Goal: Navigation & Orientation: Find specific page/section

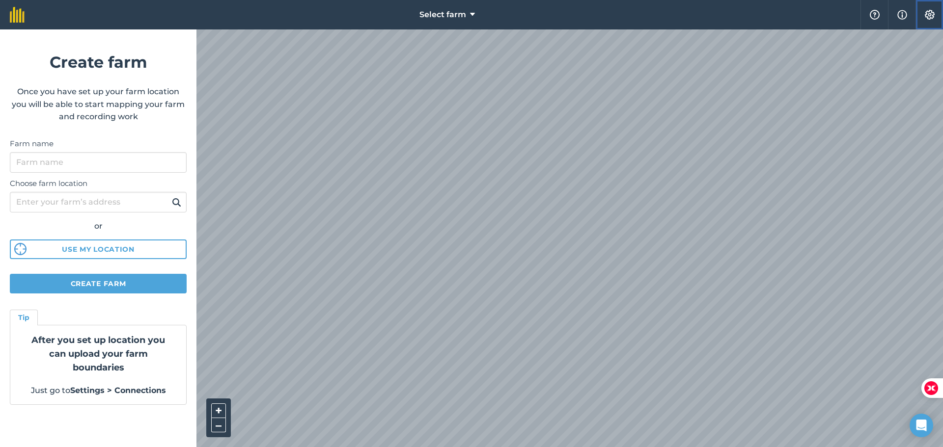
click at [935, 17] on img at bounding box center [930, 15] width 12 height 10
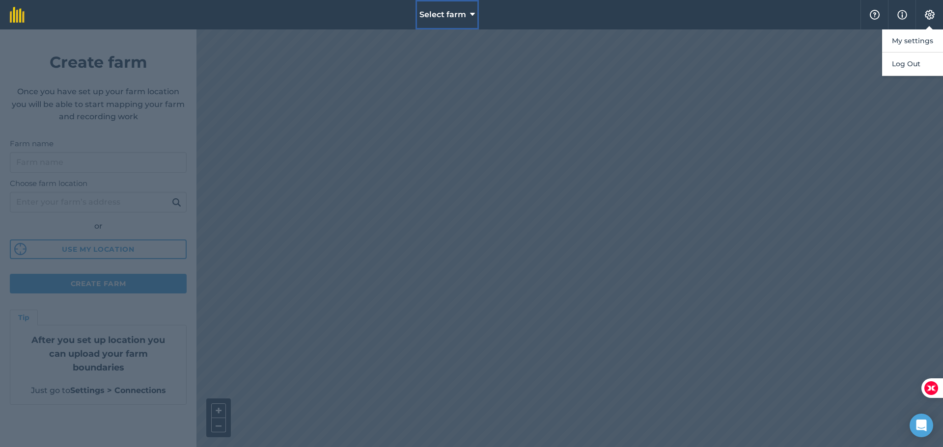
click at [462, 14] on span "Select farm" at bounding box center [443, 15] width 47 height 12
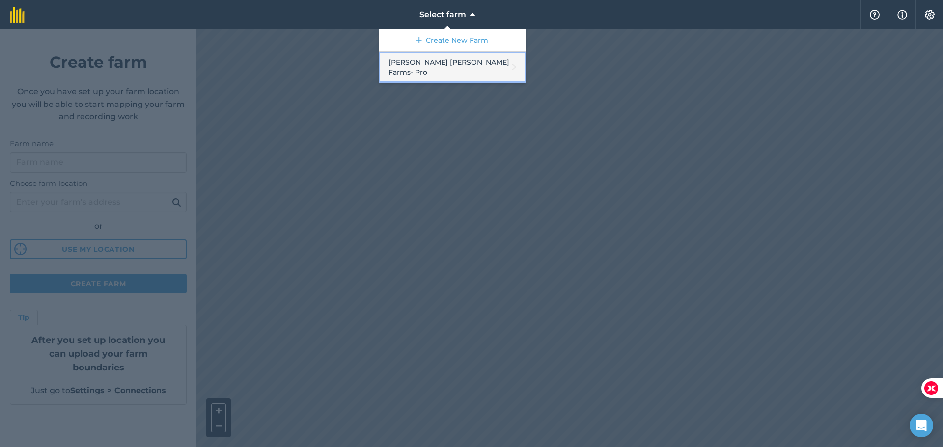
click at [426, 65] on link "[PERSON_NAME] [PERSON_NAME] Farms - Pro" at bounding box center [452, 68] width 147 height 32
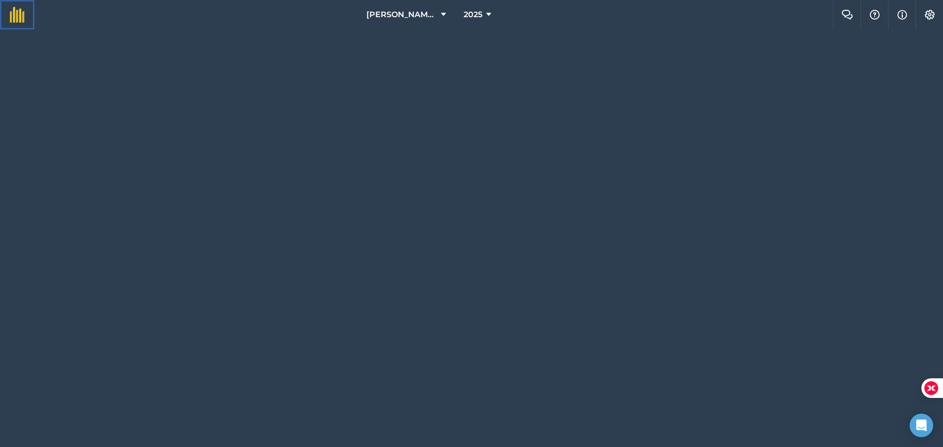
click at [21, 13] on img at bounding box center [17, 15] width 15 height 16
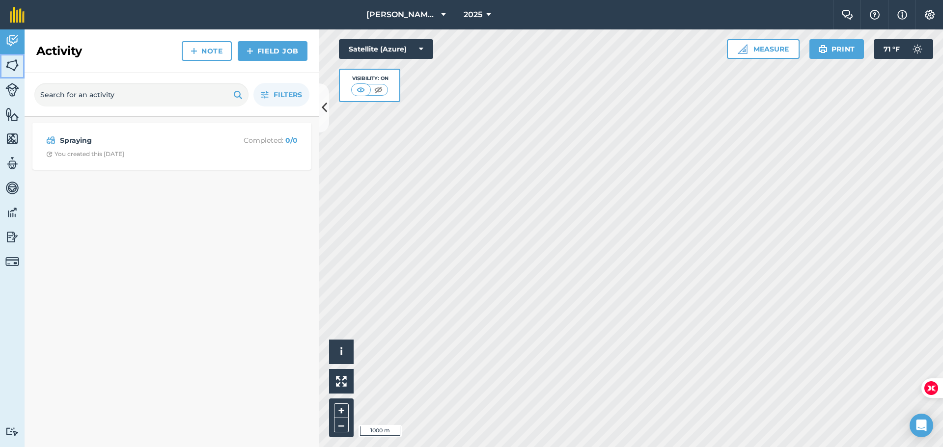
click at [18, 65] on img at bounding box center [12, 65] width 14 height 15
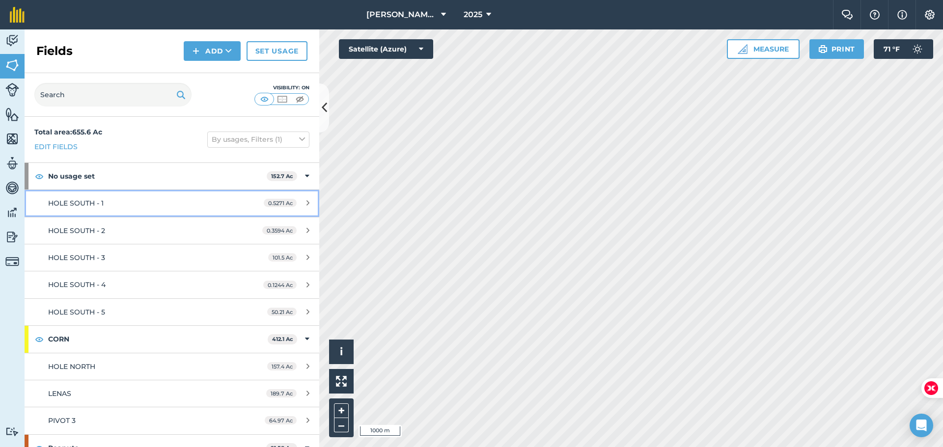
click at [76, 203] on span "HOLE SOUTH - 1" at bounding box center [76, 203] width 56 height 9
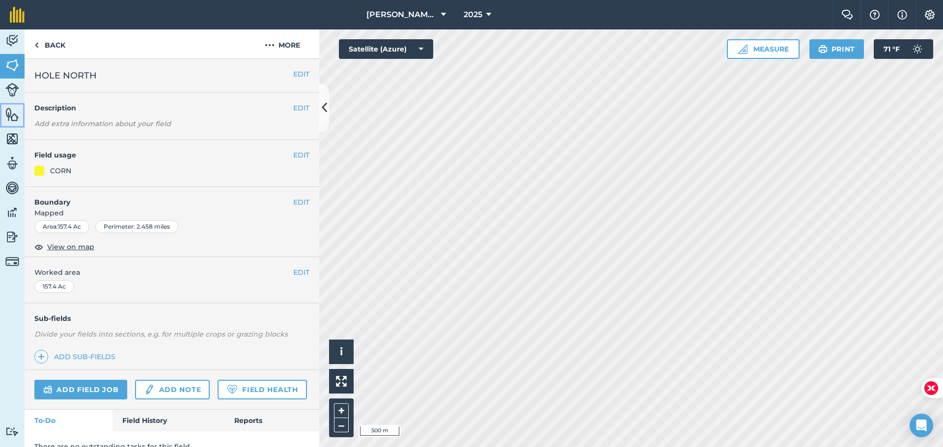
click at [14, 110] on img at bounding box center [12, 114] width 14 height 15
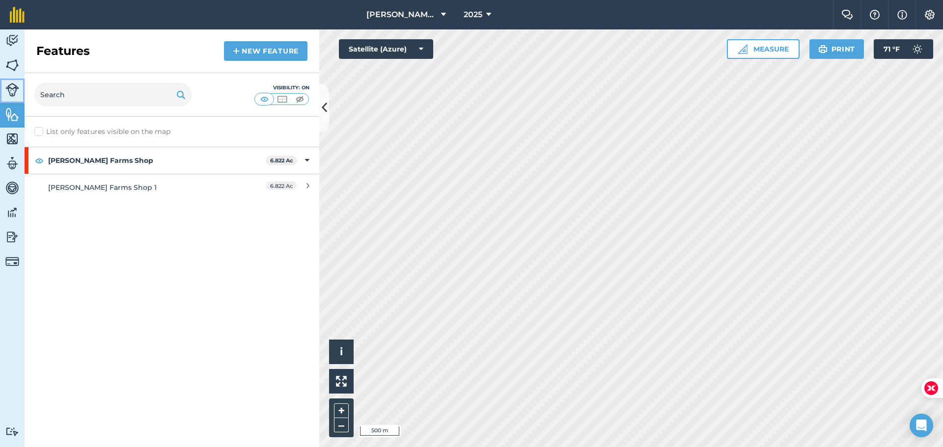
click at [15, 94] on img at bounding box center [12, 90] width 14 height 14
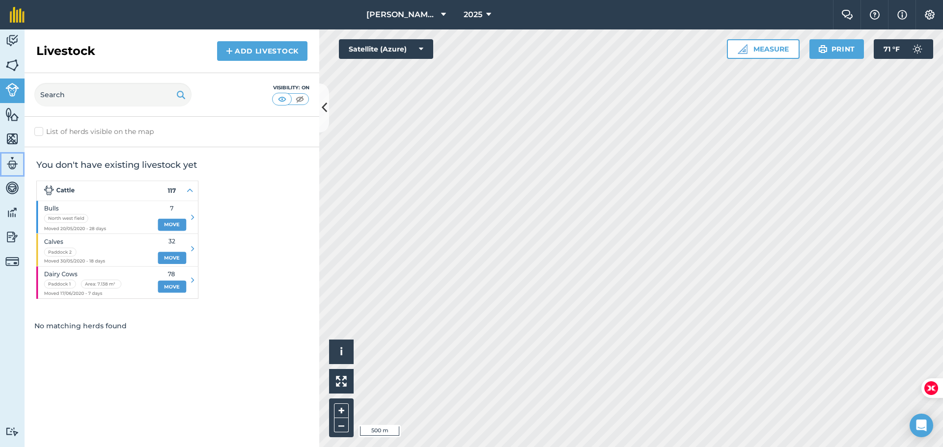
click at [9, 158] on img at bounding box center [12, 163] width 14 height 15
select select "MEMBER"
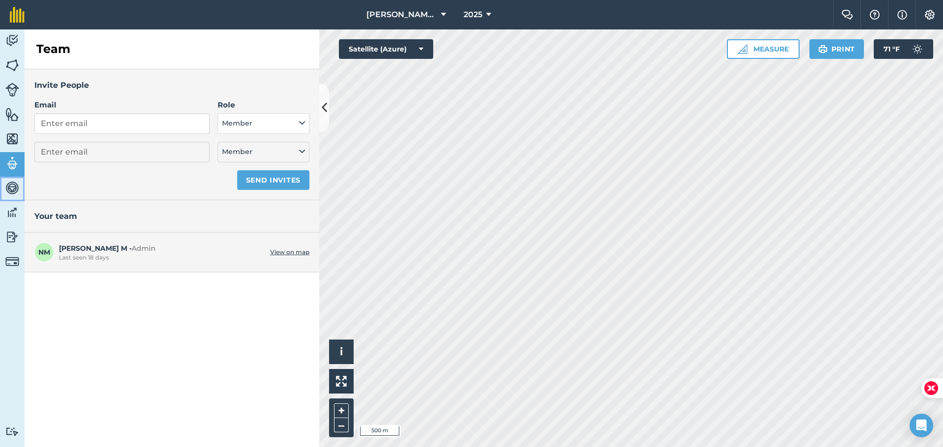
click at [13, 200] on link "Vehicles" at bounding box center [12, 189] width 25 height 25
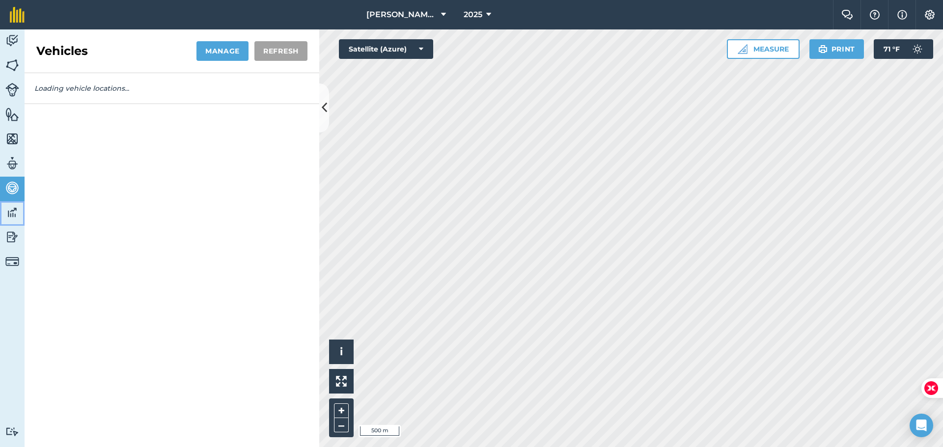
click at [5, 220] on link "Data" at bounding box center [12, 213] width 25 height 25
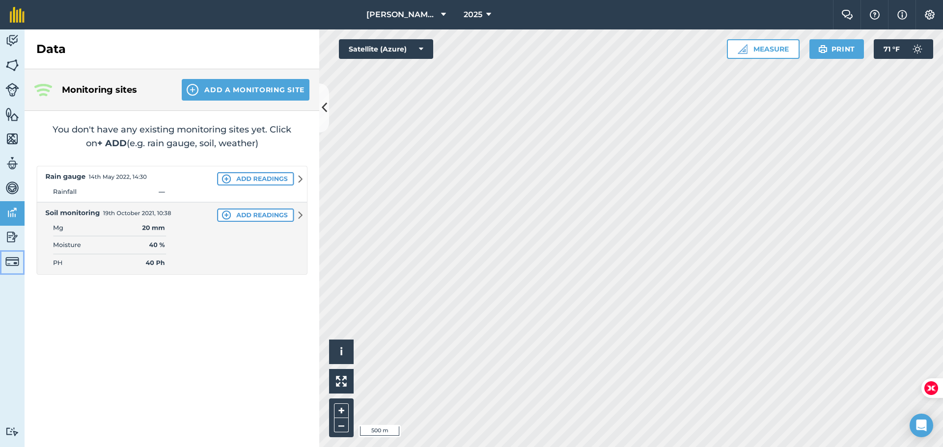
click at [15, 263] on img at bounding box center [12, 262] width 14 height 14
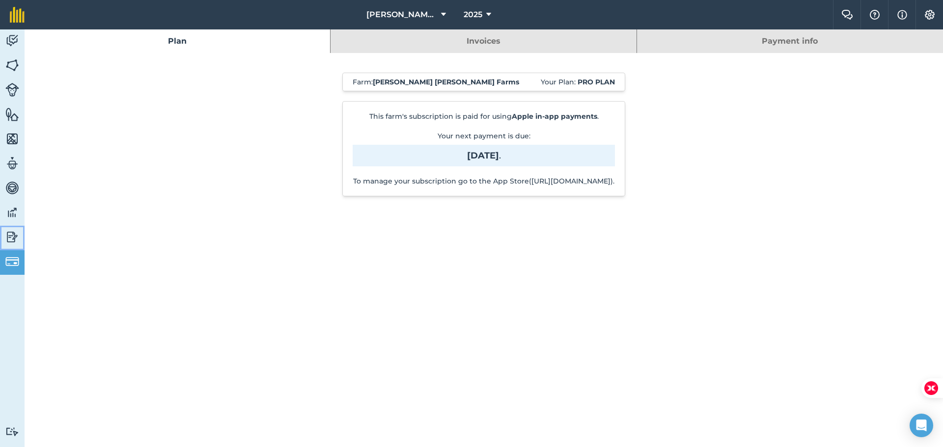
click at [10, 238] on img at bounding box center [12, 237] width 14 height 15
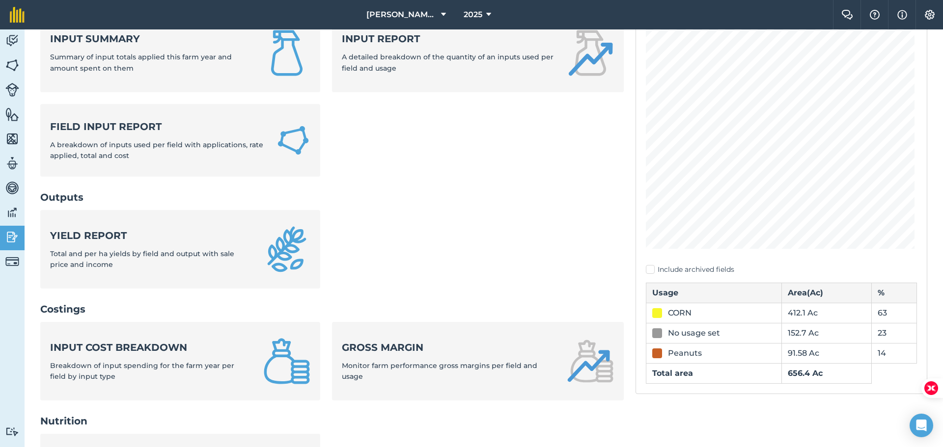
scroll to position [81, 0]
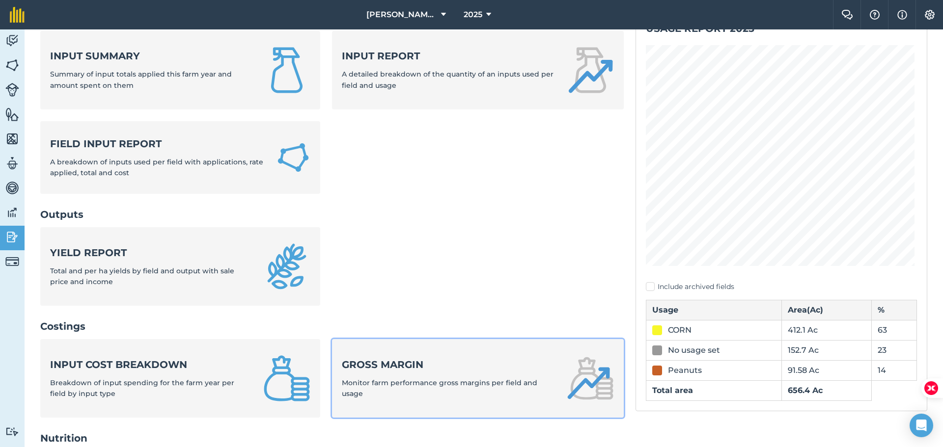
click at [417, 369] on strong "Gross margin" at bounding box center [448, 365] width 213 height 14
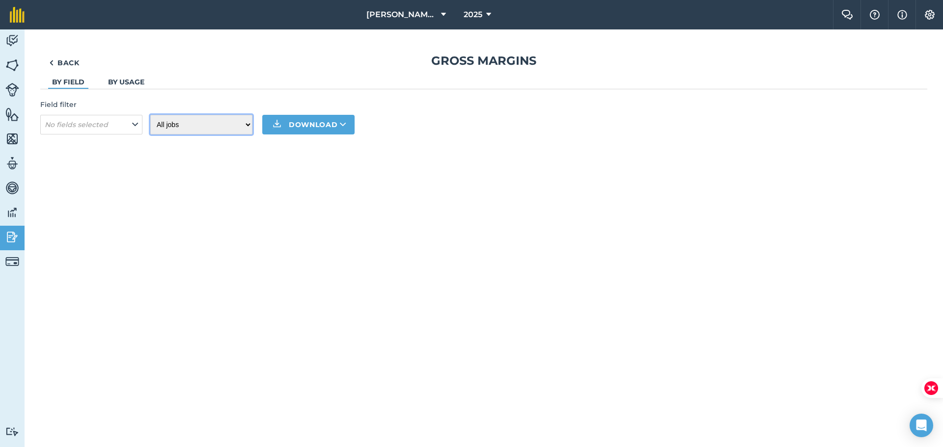
click at [195, 122] on select "All jobs Incomplete jobs Complete jobs" at bounding box center [201, 125] width 102 height 20
click at [132, 86] on link "By usage" at bounding box center [126, 82] width 36 height 9
click at [7, 38] on img at bounding box center [12, 40] width 14 height 15
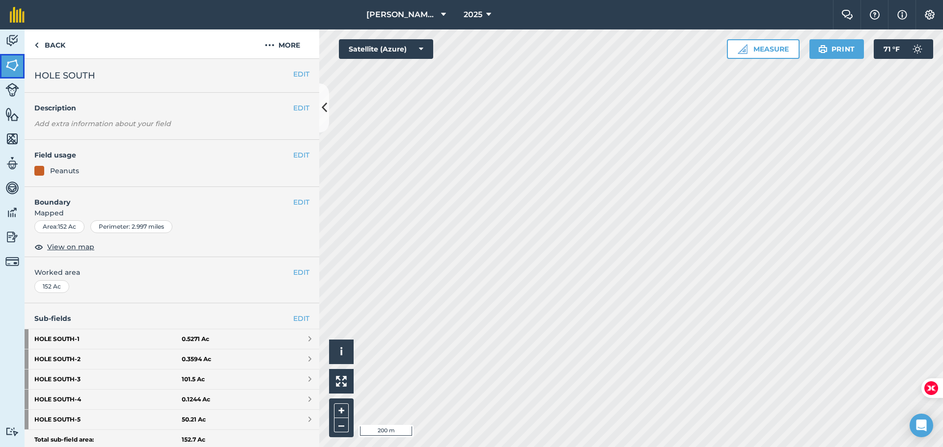
click at [14, 64] on img at bounding box center [12, 65] width 14 height 15
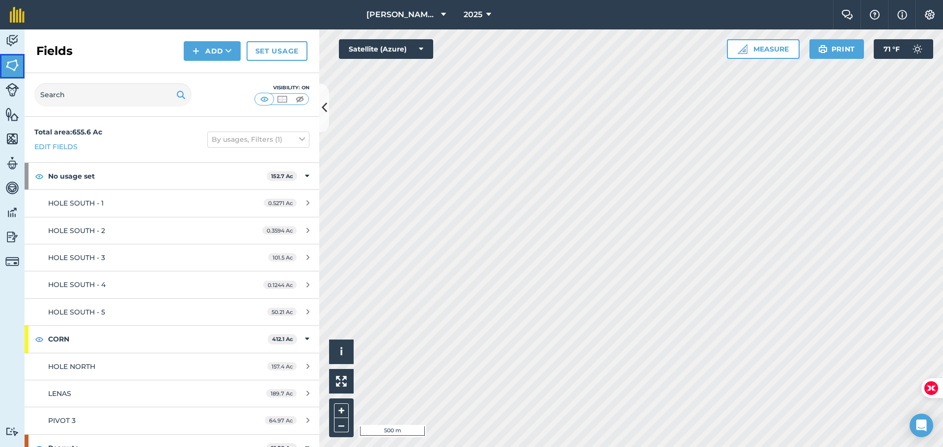
scroll to position [41, 0]
